Goal: Entertainment & Leisure: Consume media (video, audio)

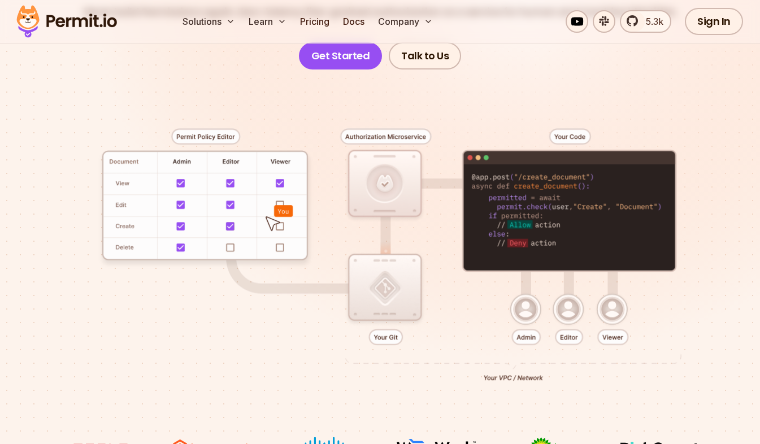
scroll to position [204, 0]
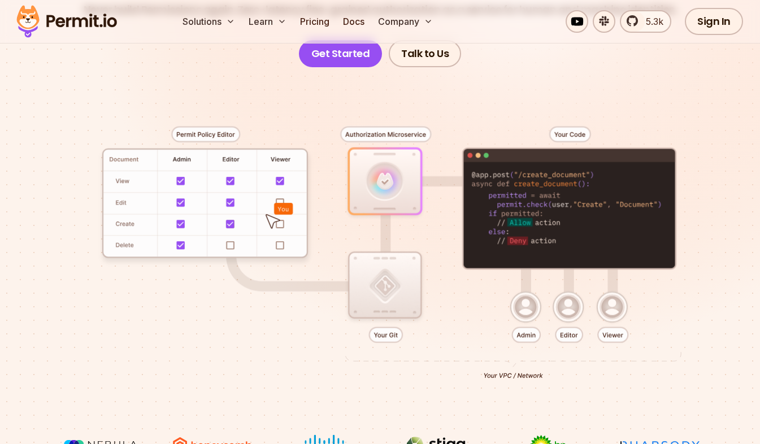
drag, startPoint x: 475, startPoint y: 193, endPoint x: 442, endPoint y: 154, distance: 51.3
click at [442, 154] on div at bounding box center [380, 250] width 706 height 367
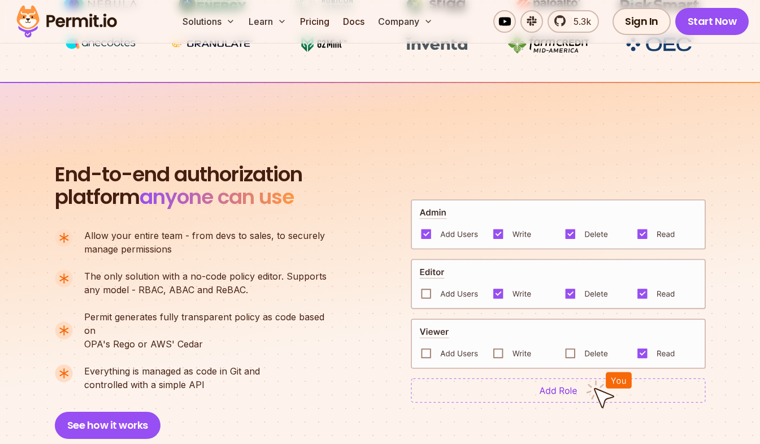
scroll to position [644, 0]
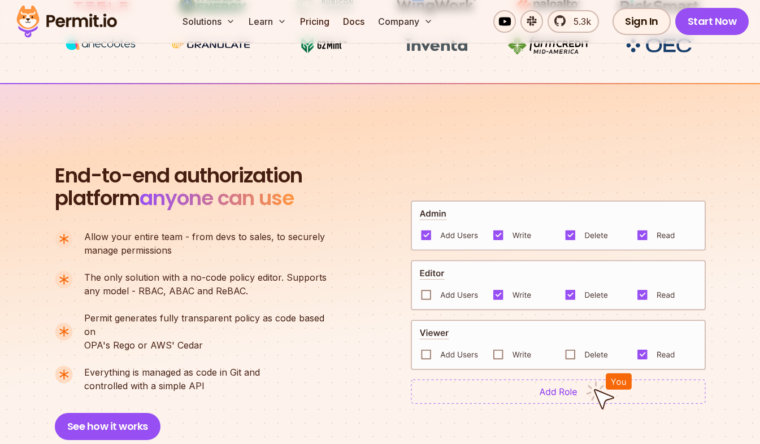
drag, startPoint x: 140, startPoint y: 246, endPoint x: 111, endPoint y: 249, distance: 29.5
click at [111, 249] on p "Allow your entire team - from devs to sales, to securely manage permissions" at bounding box center [204, 243] width 241 height 27
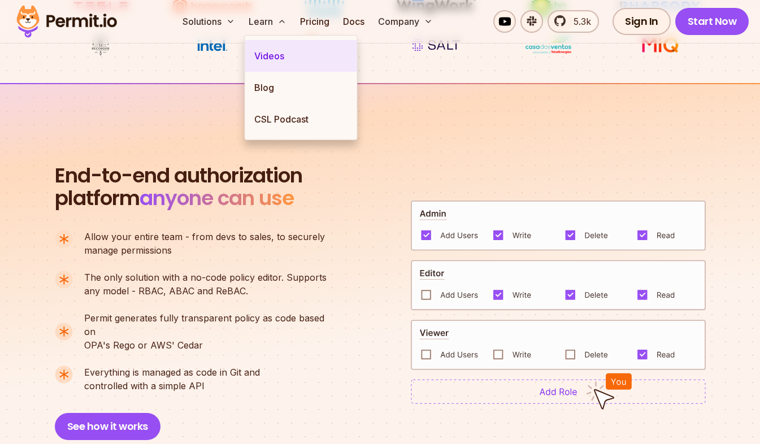
click at [278, 52] on link "Videos" at bounding box center [301, 56] width 112 height 32
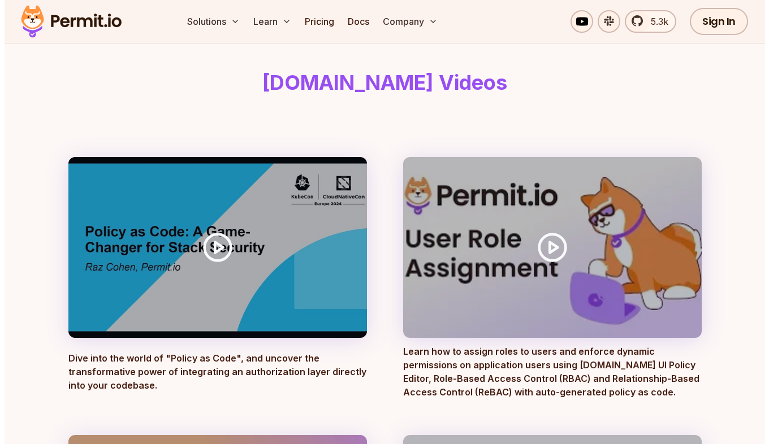
scroll to position [66, 0]
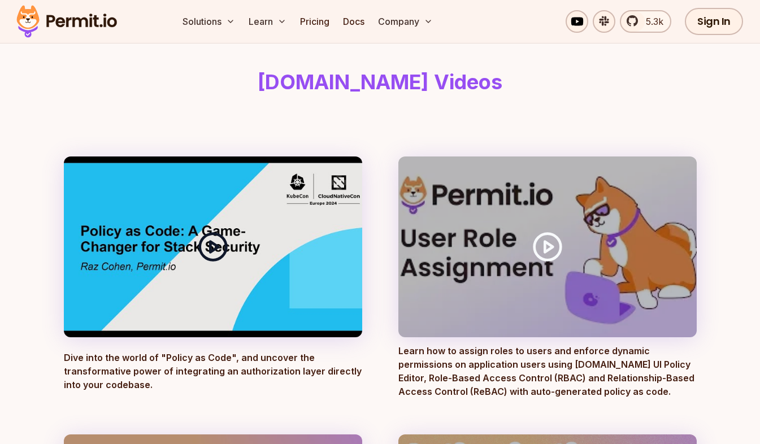
click at [206, 246] on icon at bounding box center [213, 247] width 32 height 32
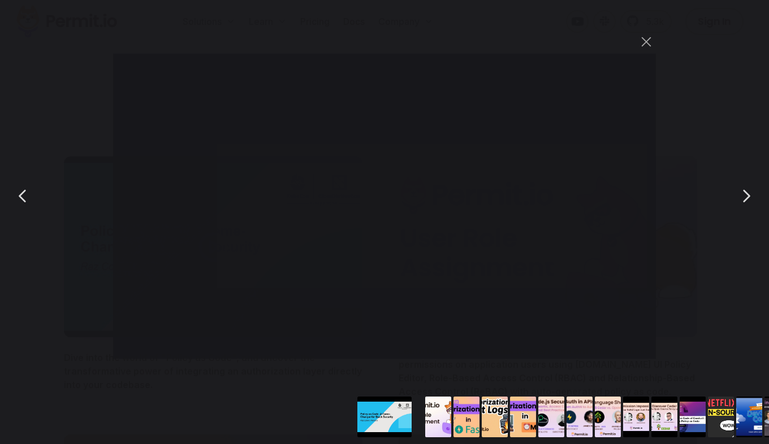
click at [440, 422] on button "Go to slide #2" at bounding box center [438, 417] width 54 height 41
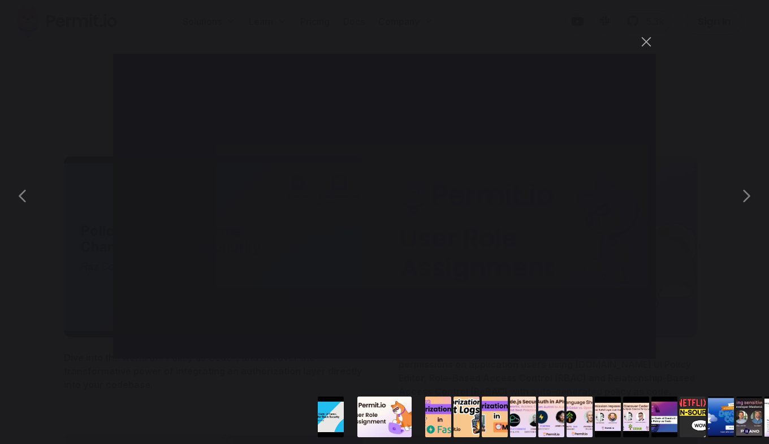
click at [357, 397] on button "Go to slide #2" at bounding box center [384, 417] width 54 height 41
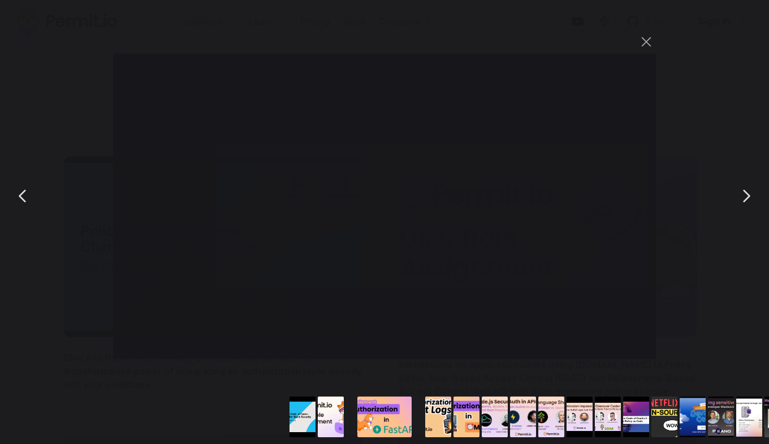
click at [402, 413] on button "Go to slide #3" at bounding box center [384, 417] width 54 height 41
click at [429, 410] on button "Go to slide #4" at bounding box center [438, 417] width 54 height 41
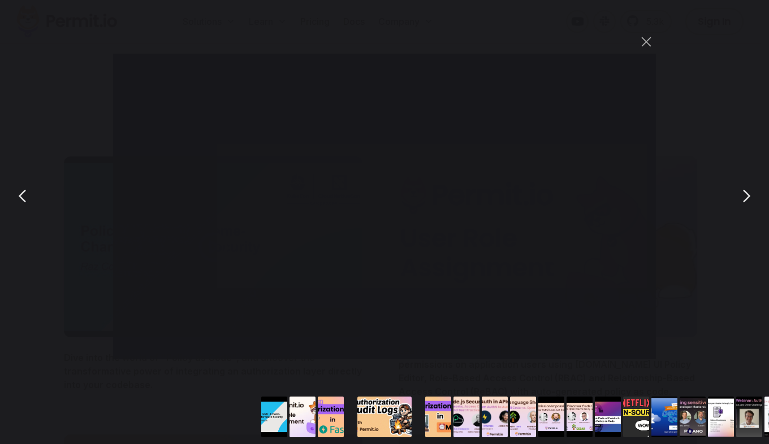
click at [746, 199] on button "You can close this modal content with the ESC key" at bounding box center [746, 196] width 28 height 28
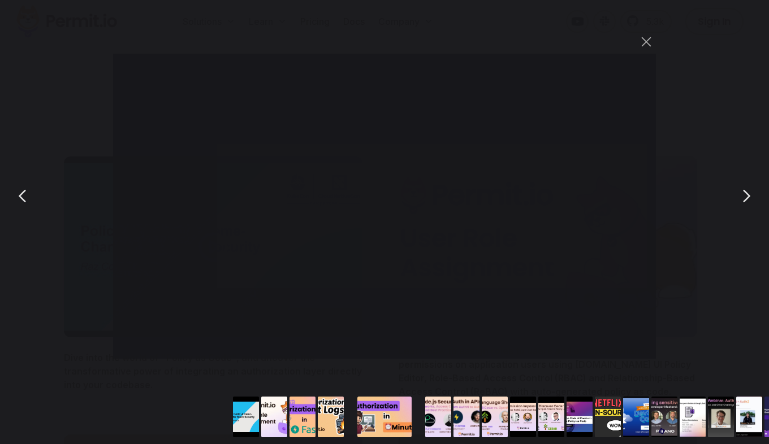
click at [337, 415] on button "Go to slide #4" at bounding box center [331, 417] width 54 height 41
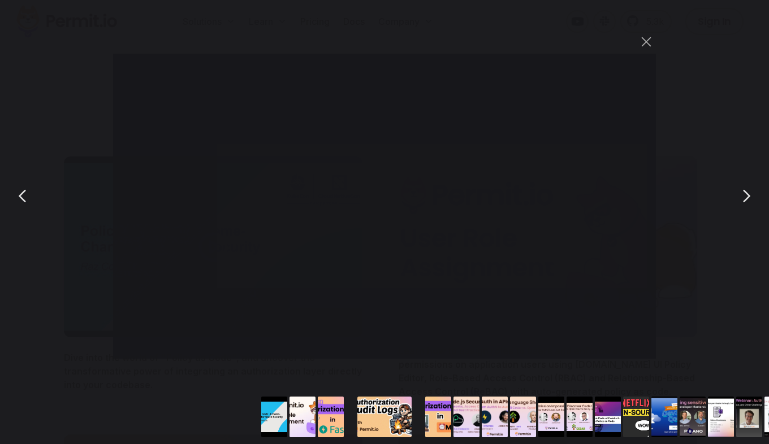
click at [431, 406] on button "Go to slide #5" at bounding box center [438, 417] width 54 height 41
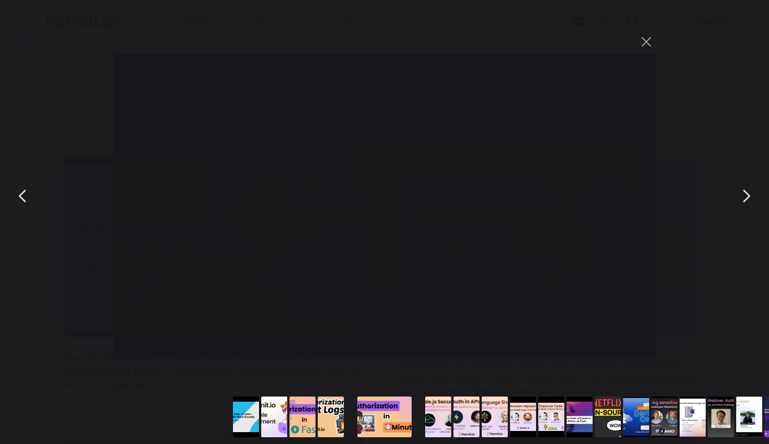
click at [747, 200] on button "You can close this modal content with the ESC key" at bounding box center [746, 196] width 28 height 28
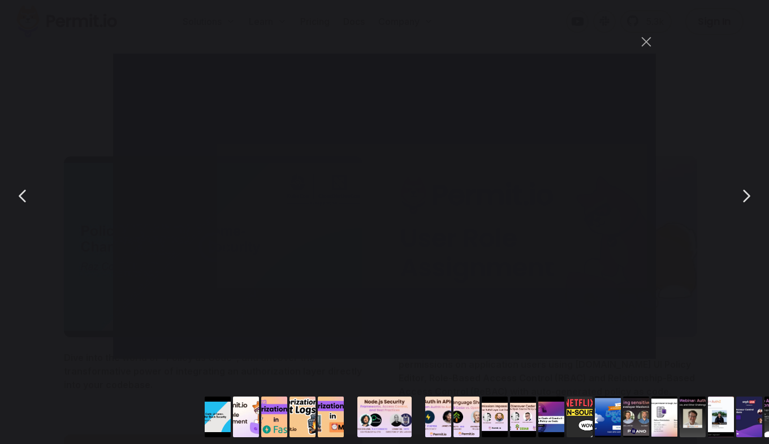
click at [732, 182] on button "You can close this modal content with the ESC key" at bounding box center [746, 196] width 28 height 28
